Goal: Information Seeking & Learning: Learn about a topic

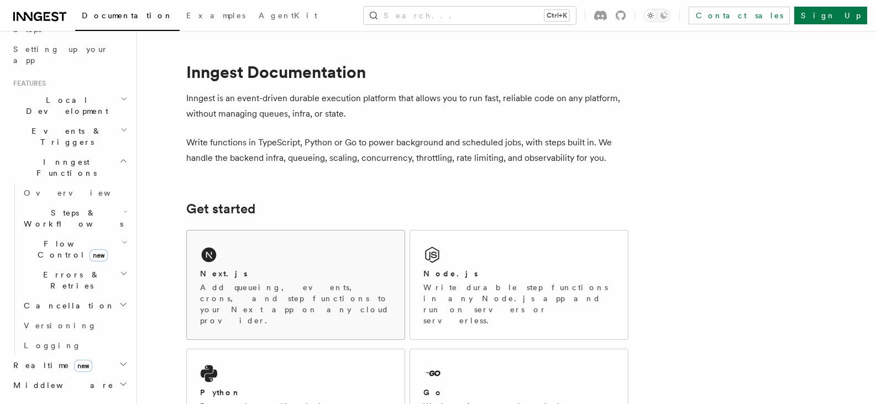
scroll to position [267, 0]
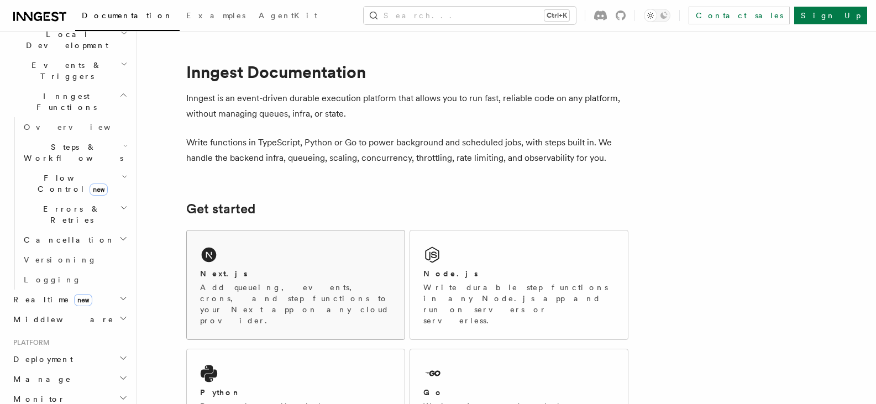
click at [220, 277] on h2 "Next.js" at bounding box center [224, 273] width 48 height 11
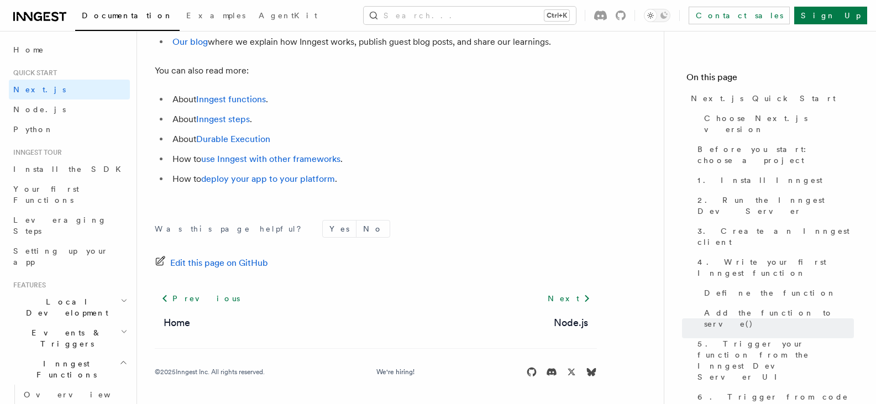
scroll to position [7040, 0]
click at [120, 296] on icon "button" at bounding box center [123, 300] width 7 height 9
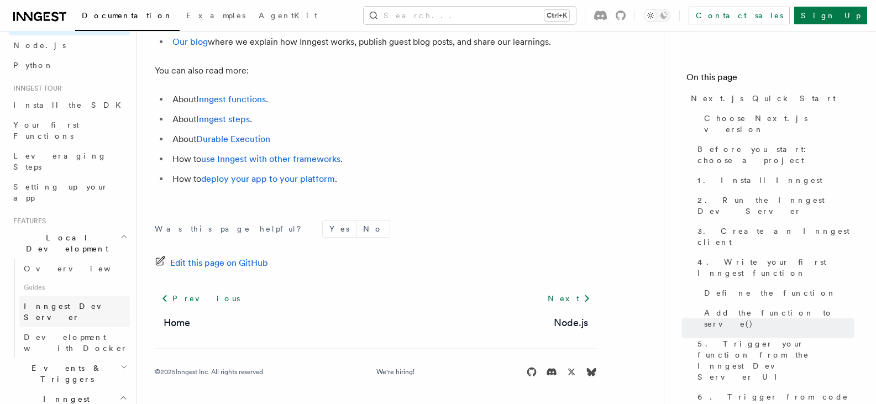
scroll to position [69, 0]
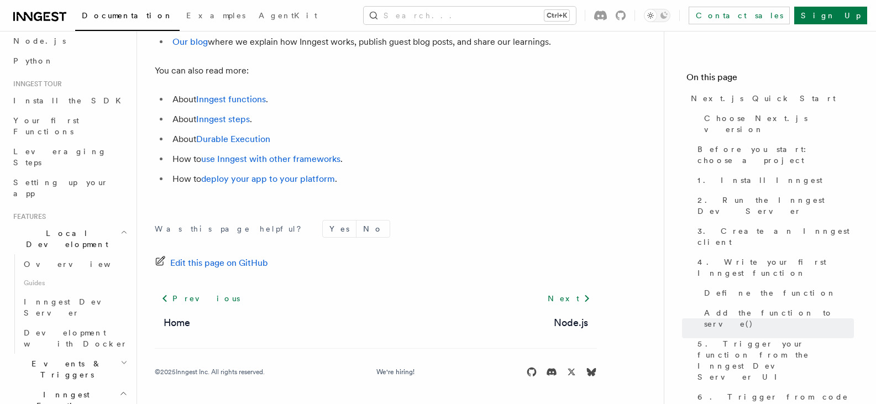
click at [120, 358] on icon "button" at bounding box center [123, 362] width 7 height 9
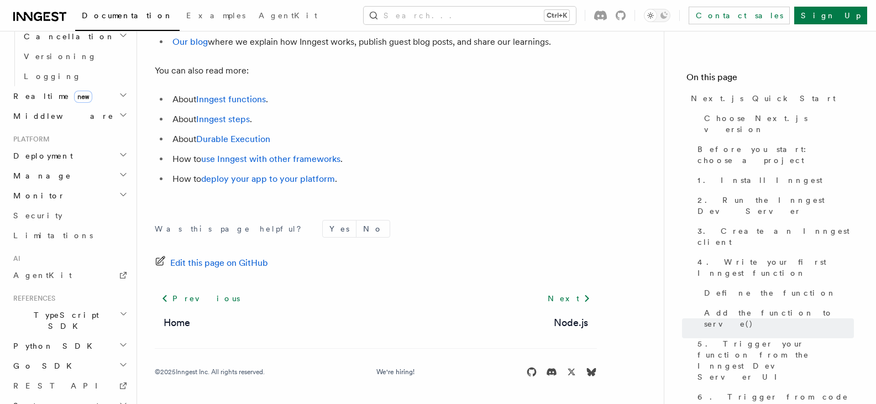
scroll to position [571, 0]
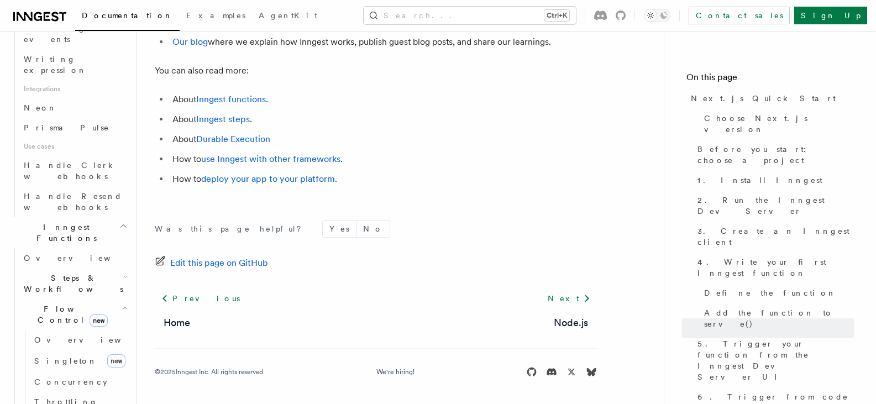
scroll to position [778, 0]
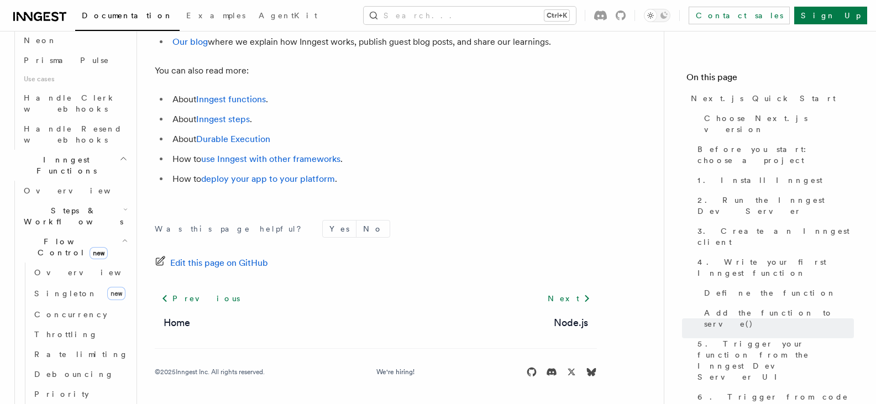
scroll to position [847, 0]
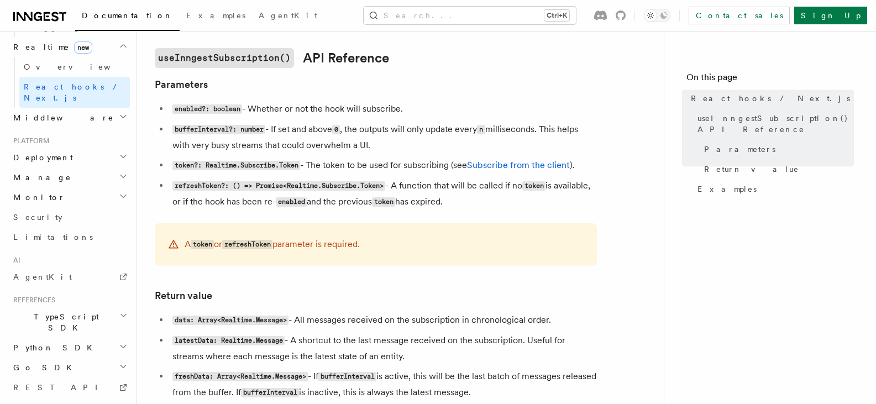
scroll to position [692, 0]
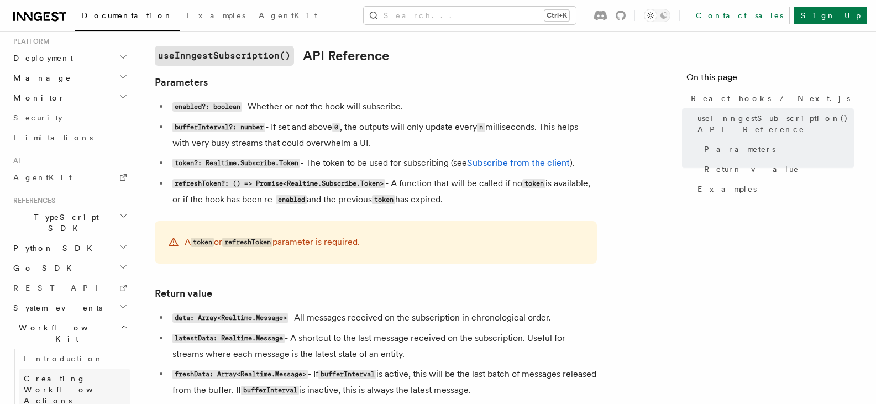
click at [82, 374] on span "Creating Workflow Actions" at bounding box center [72, 389] width 96 height 31
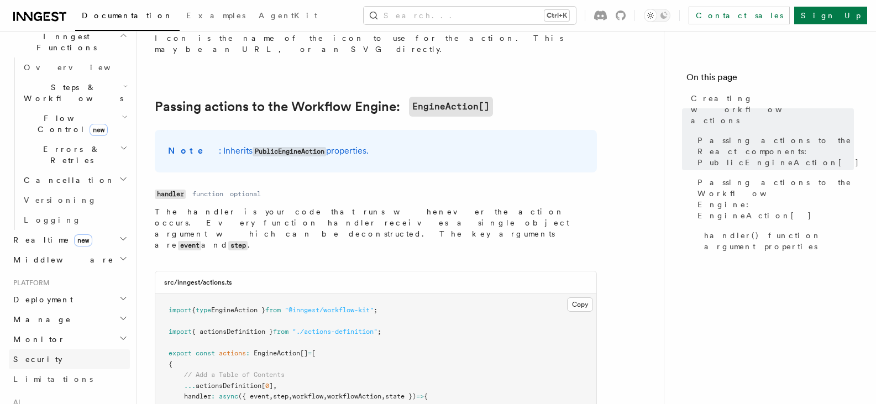
scroll to position [324, 0]
click at [119, 253] on h2 "Middleware" at bounding box center [69, 263] width 121 height 20
click at [119, 258] on icon "button" at bounding box center [123, 262] width 9 height 9
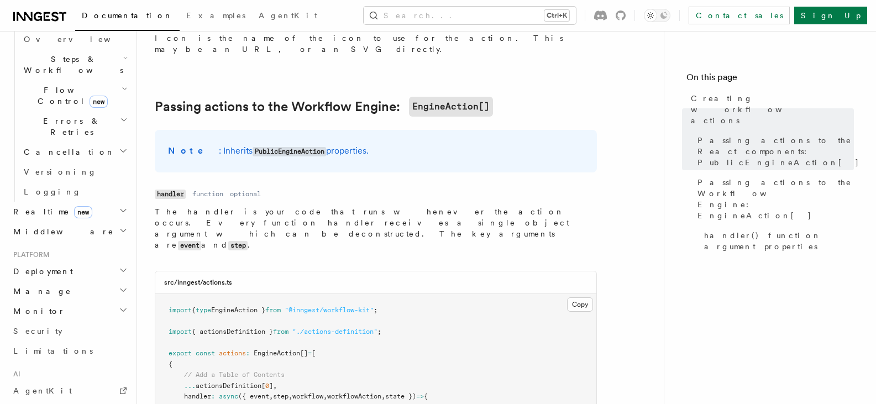
scroll to position [381, 0]
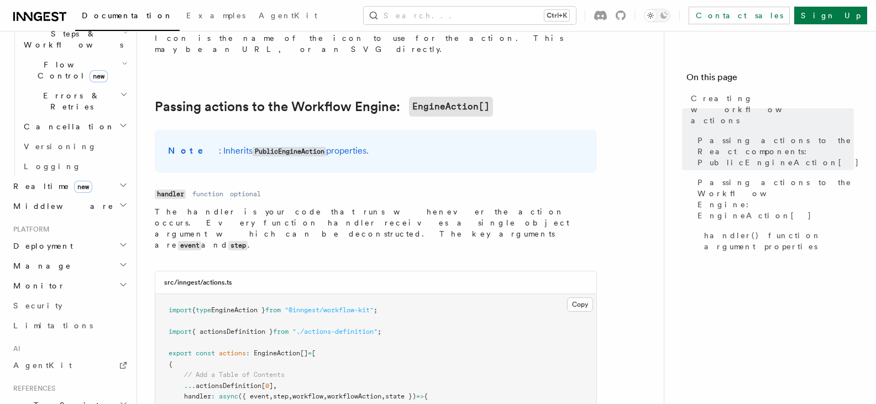
click at [119, 400] on icon "button" at bounding box center [123, 404] width 8 height 9
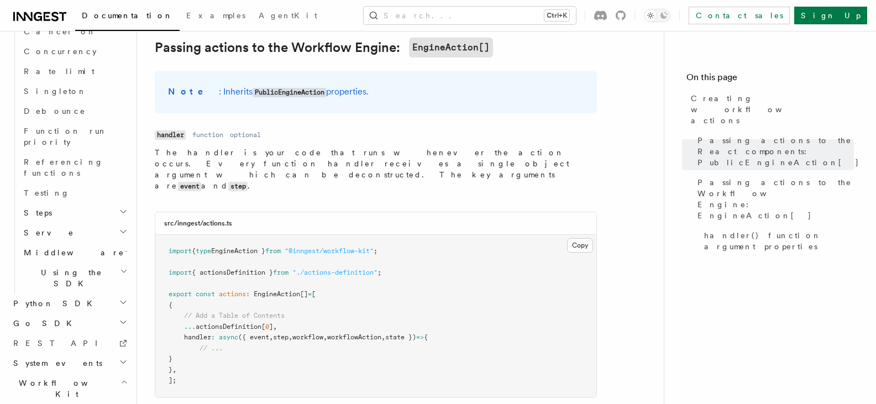
scroll to position [1056, 0]
